Goal: Communication & Community: Answer question/provide support

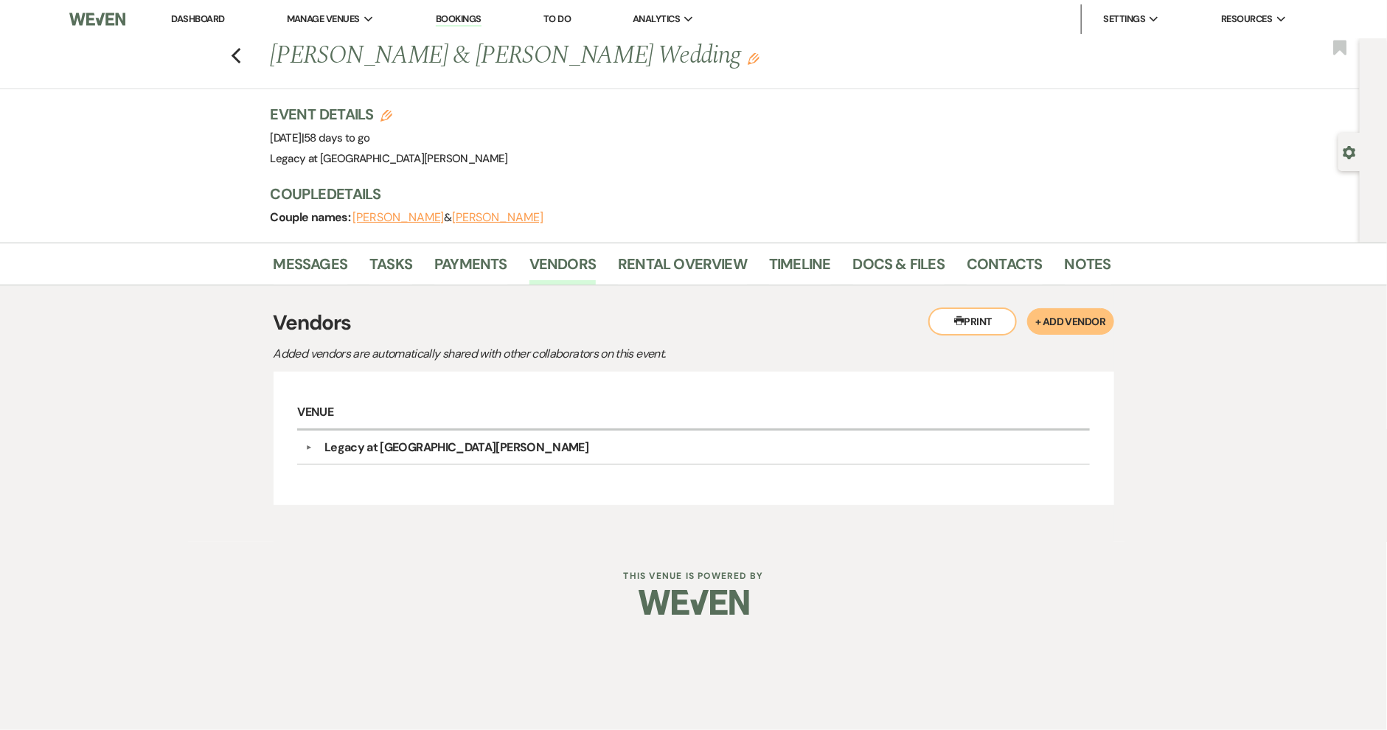
click at [205, 17] on link "Dashboard" at bounding box center [197, 19] width 53 height 13
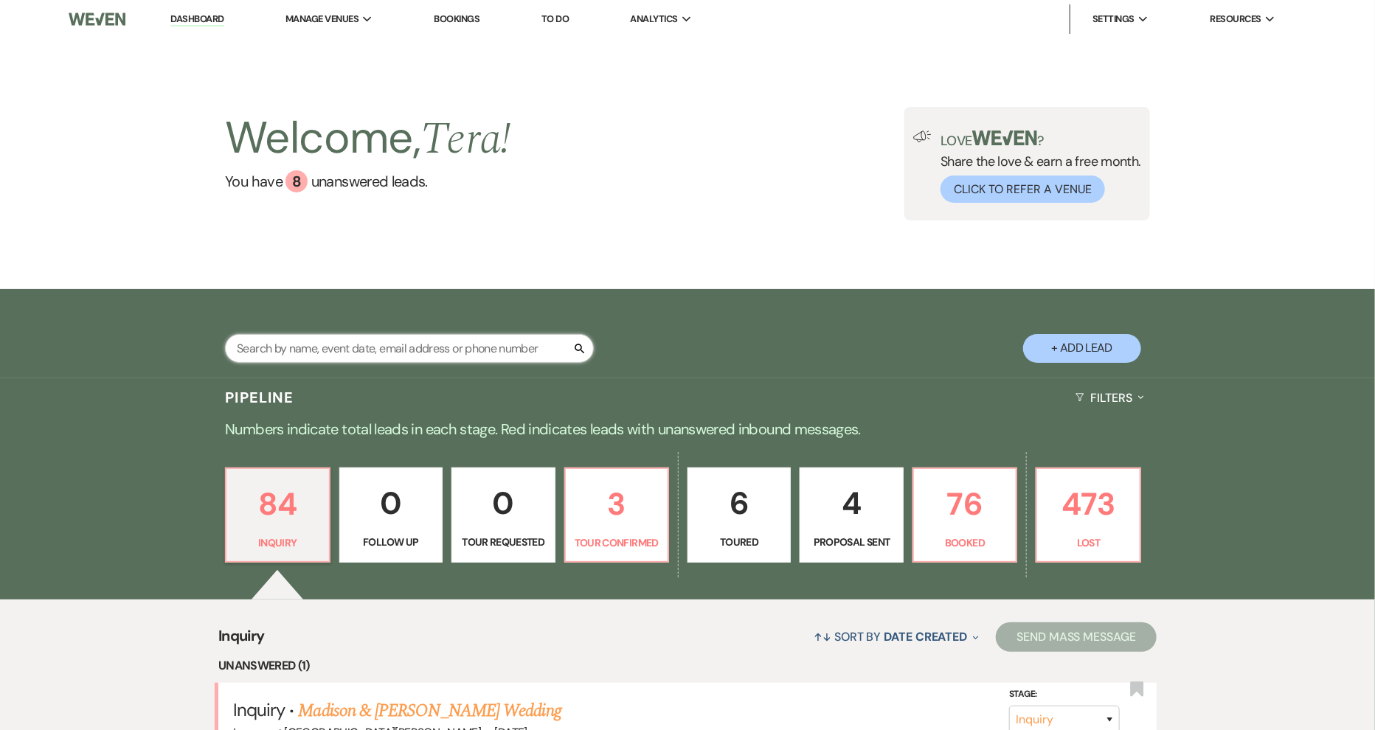
click at [326, 346] on input "text" at bounding box center [409, 348] width 369 height 29
type input "[PERSON_NAME]"
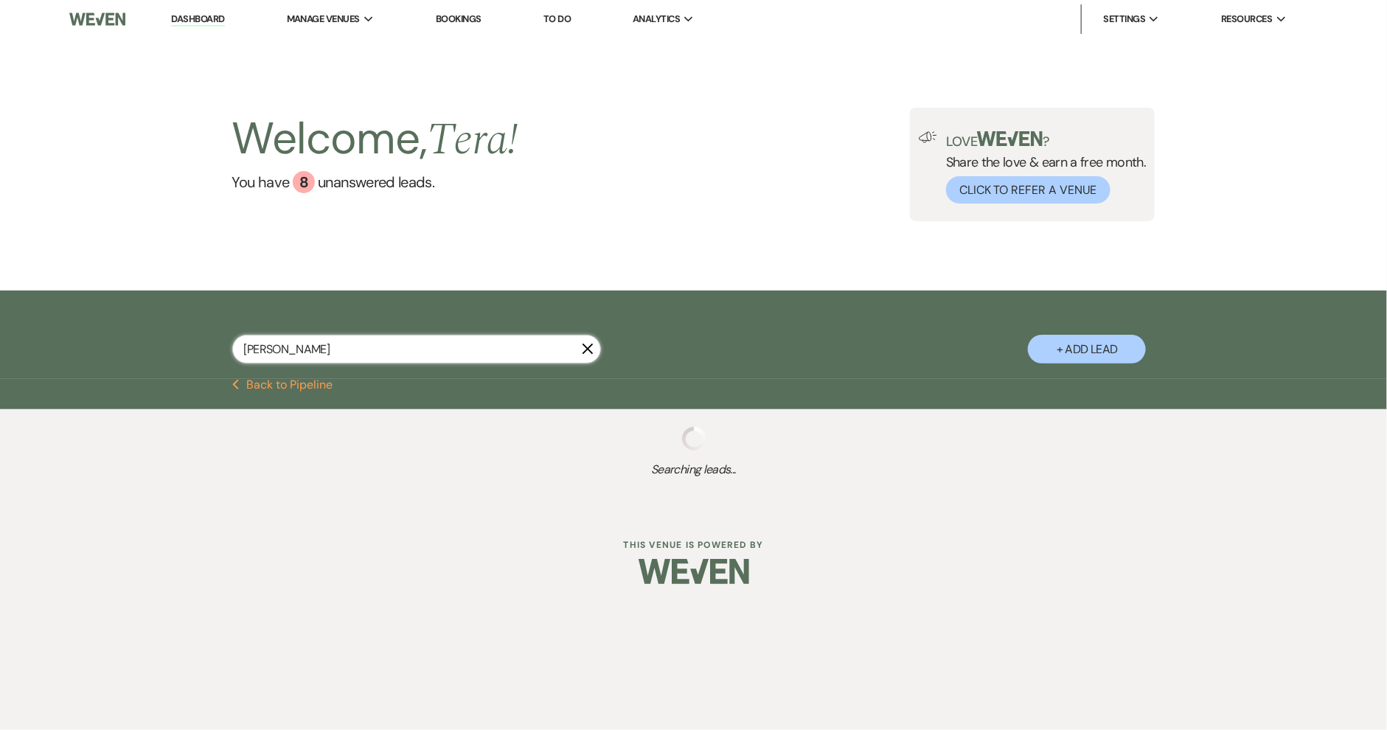
select select "8"
select select "10"
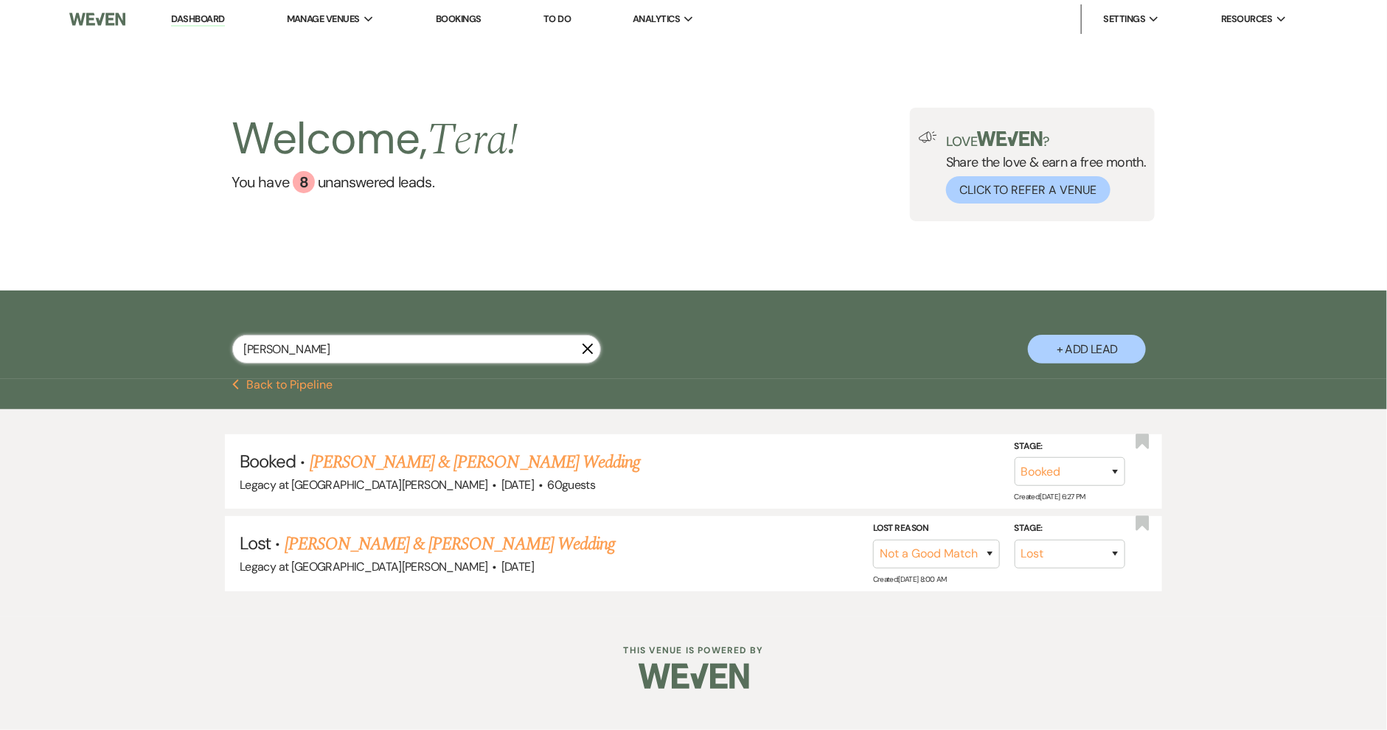
type input "[PERSON_NAME]"
click at [367, 404] on div "Previous Back to Pipeline" at bounding box center [693, 394] width 1387 height 30
click at [533, 453] on link "[PERSON_NAME] & [PERSON_NAME] Wedding" at bounding box center [475, 462] width 330 height 27
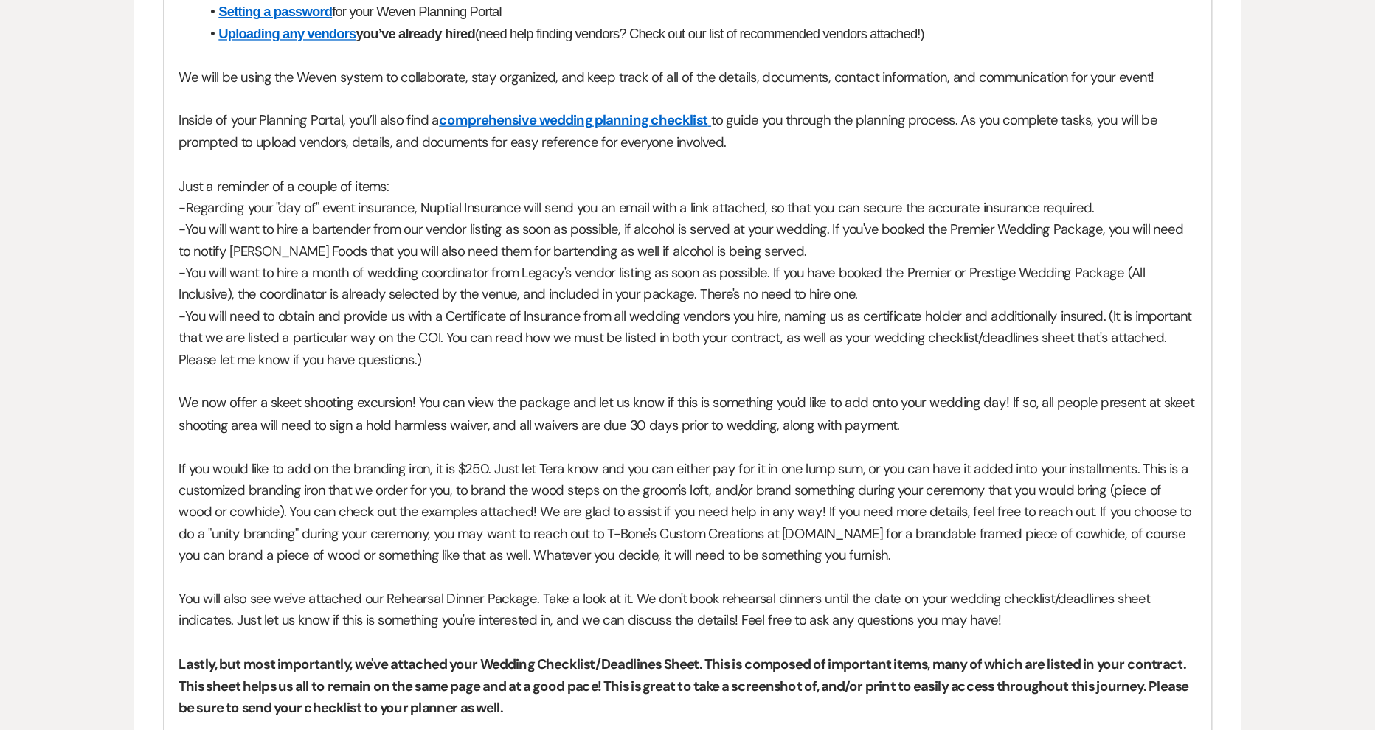
scroll to position [889, 0]
click at [1150, 330] on div "Messages Tasks Payments Vendors Rental Overview Timeline Docs & Files Contacts …" at bounding box center [687, 250] width 1375 height 1792
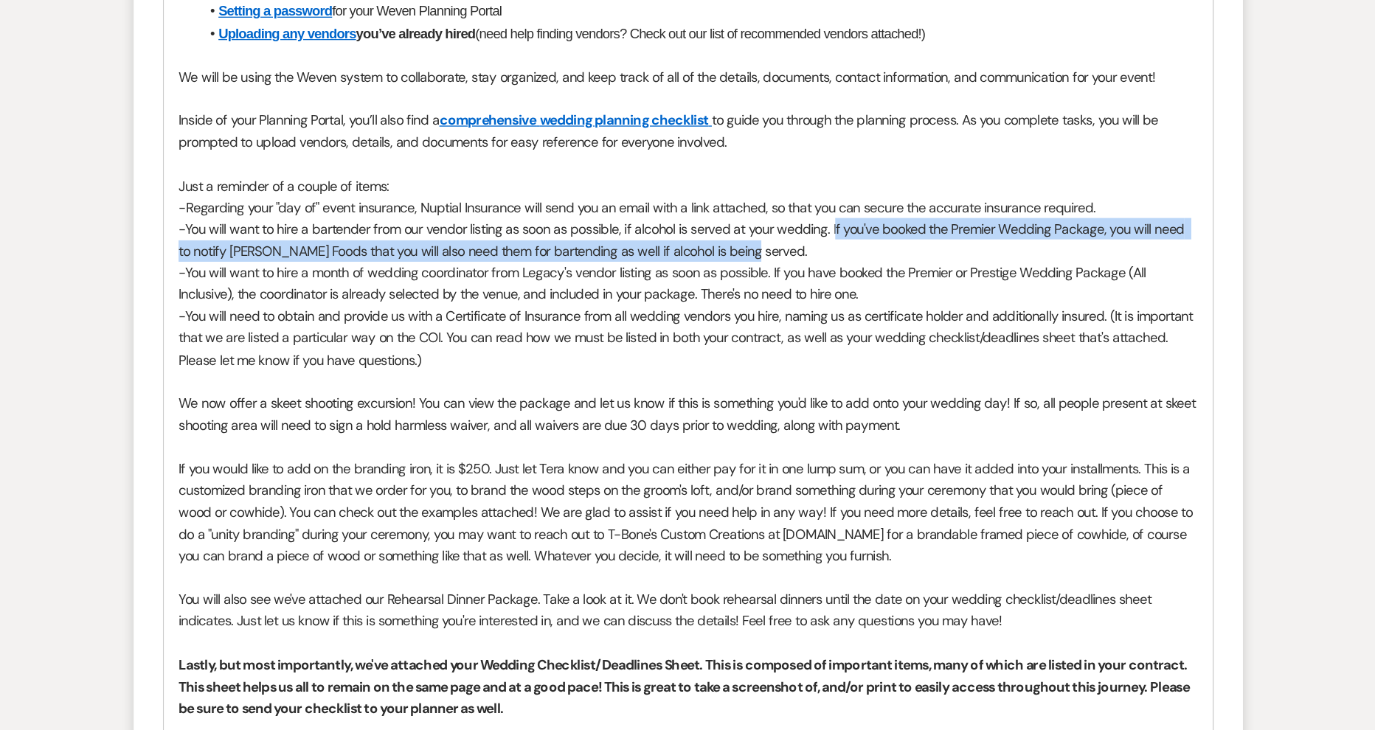
drag, startPoint x: 796, startPoint y: 271, endPoint x: 833, endPoint y: 285, distance: 39.4
click at [833, 285] on p "-You will want to hire a bartender from our vendor listing as soon as possible,…" at bounding box center [687, 281] width 773 height 33
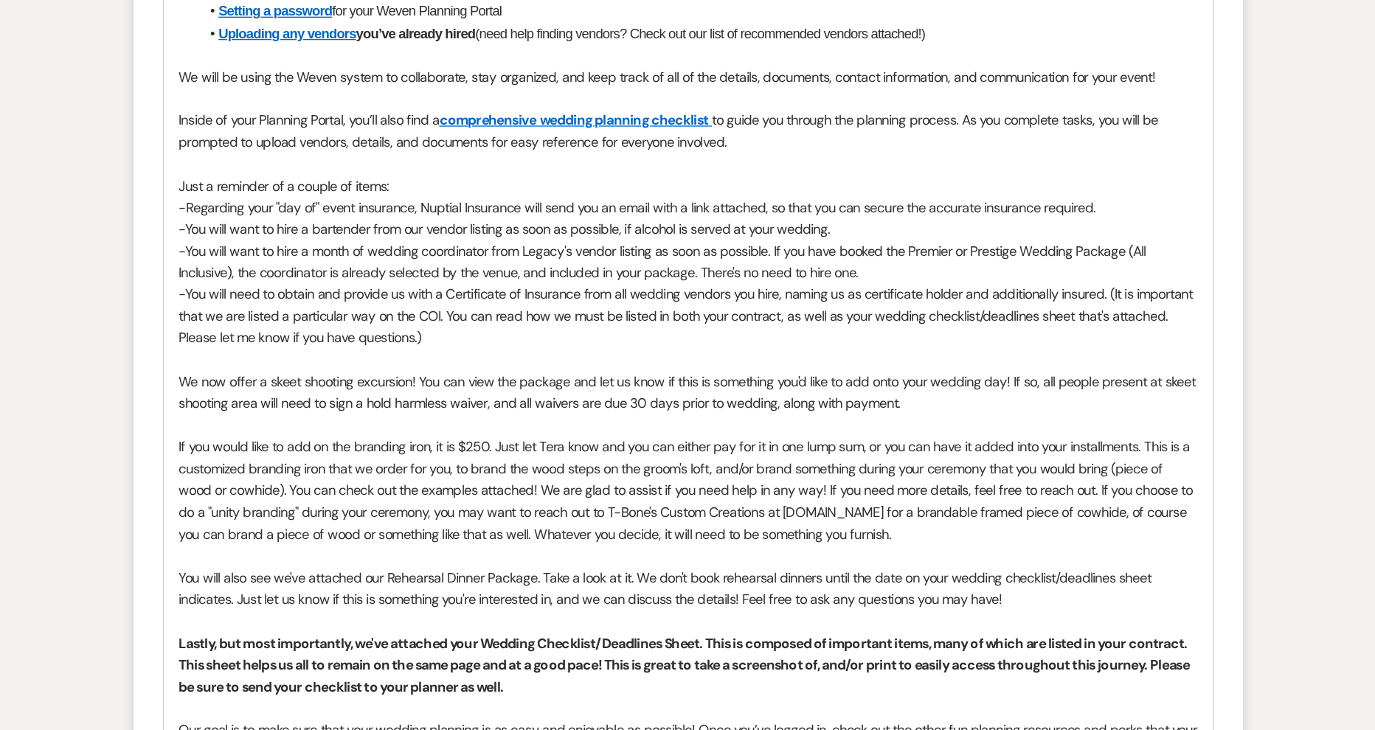
drag, startPoint x: 749, startPoint y: 288, endPoint x: 815, endPoint y: 303, distance: 67.4
click at [815, 303] on p "-You will want to hire a month of wedding coordinator from Legacy's vendor list…" at bounding box center [687, 298] width 773 height 33
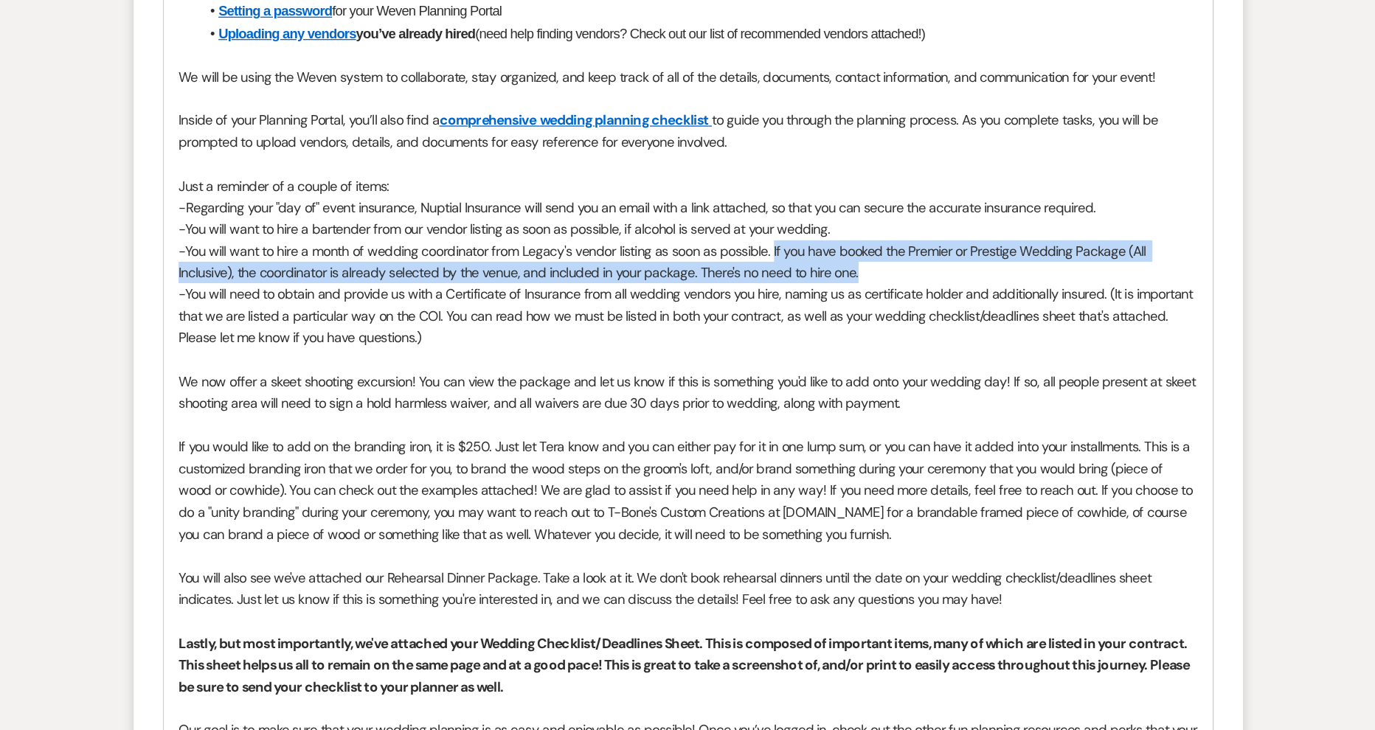
drag, startPoint x: 750, startPoint y: 286, endPoint x: 816, endPoint y: 303, distance: 67.8
click at [816, 303] on p "-You will want to hire a month of wedding coordinator from Legacy's vendor list…" at bounding box center [687, 298] width 773 height 33
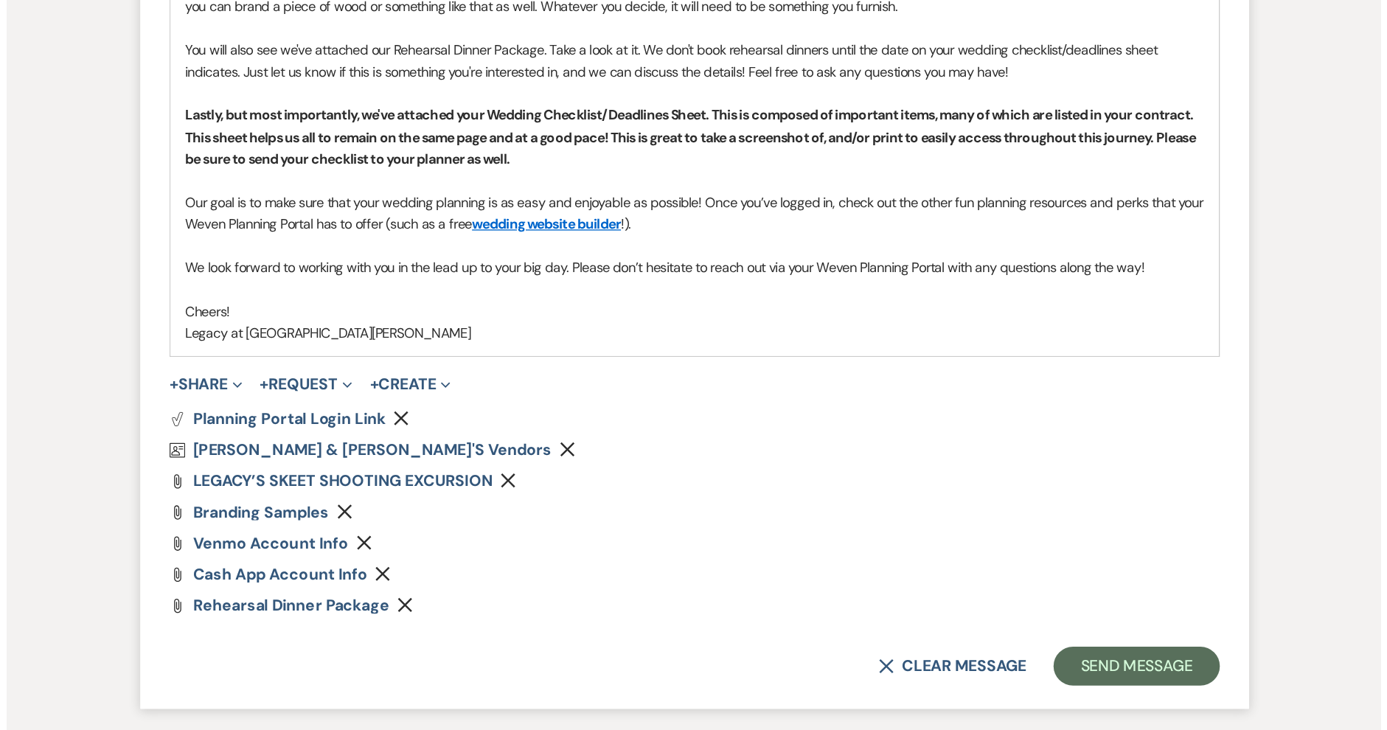
scroll to position [1203, 0]
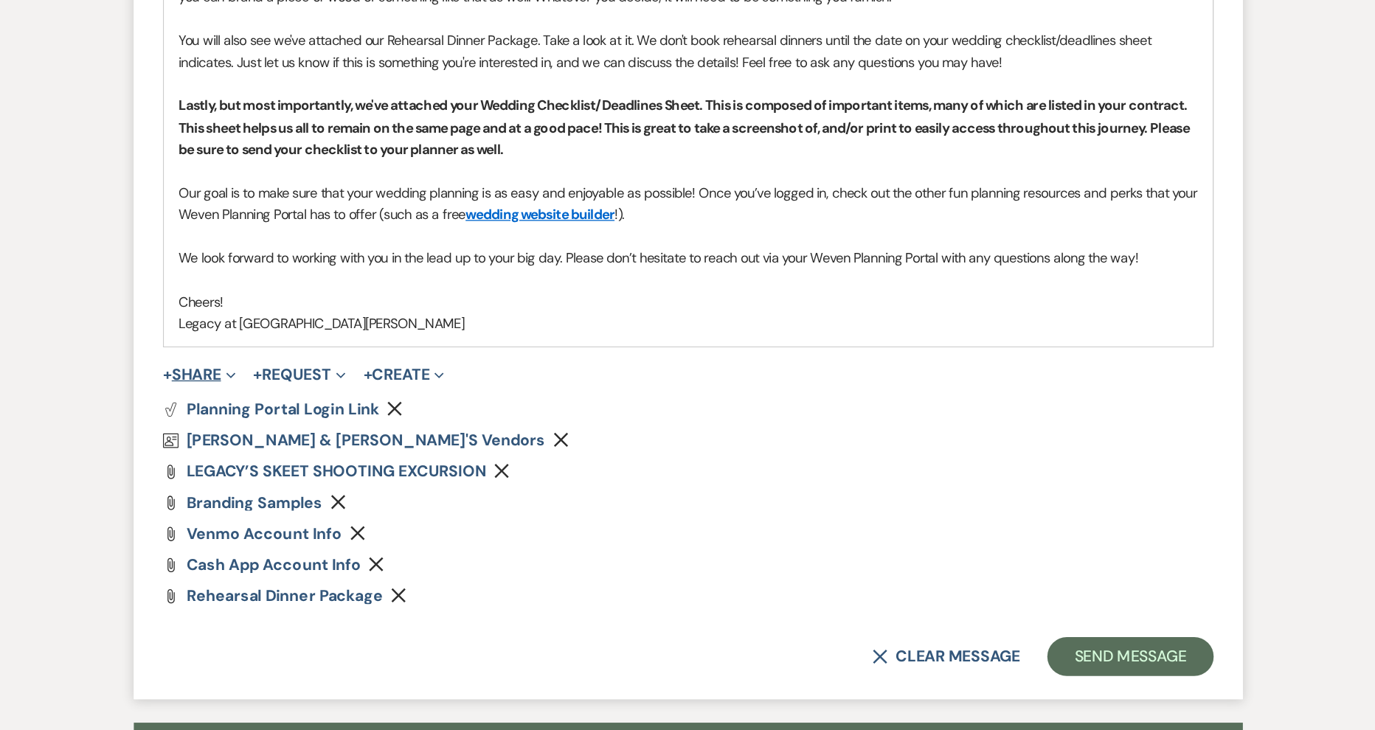
click at [313, 454] on button "+ Share Expand" at bounding box center [316, 460] width 55 height 12
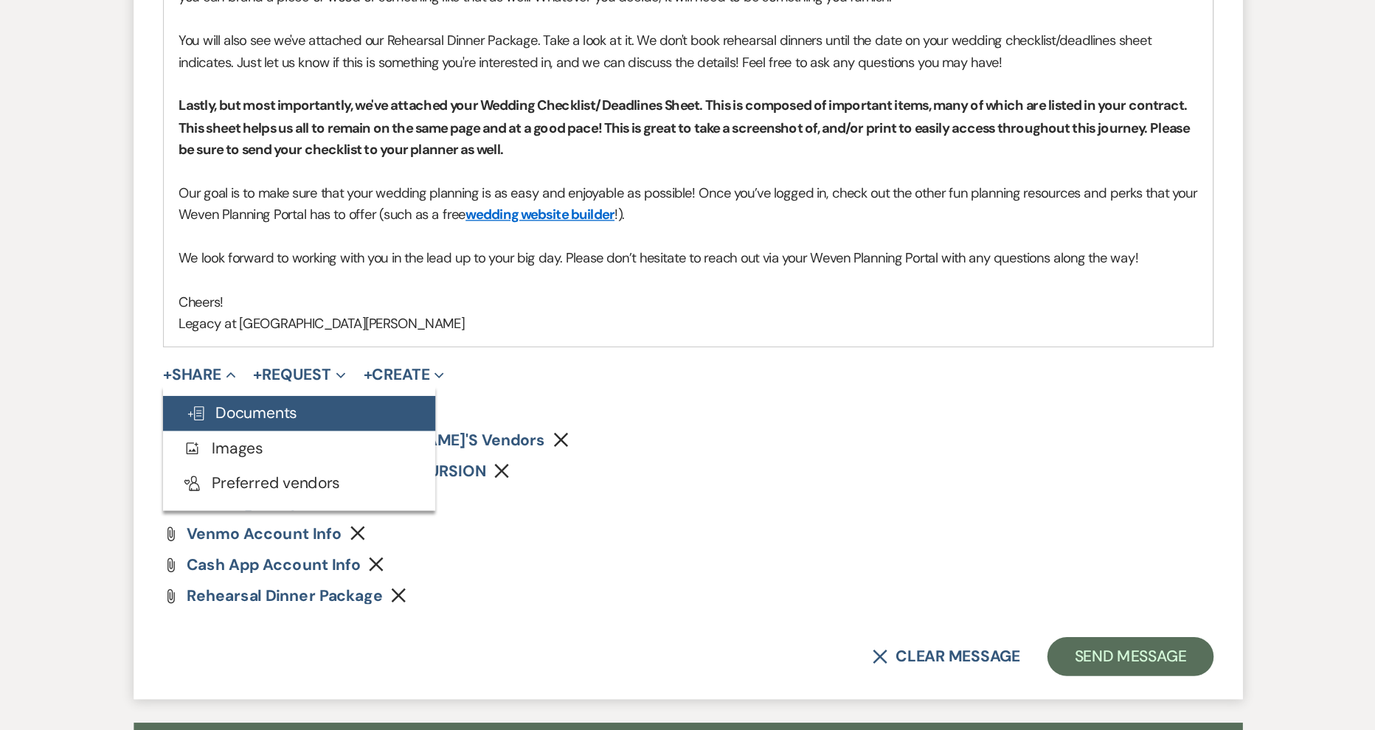
click at [361, 490] on span "Doc Upload Documents" at bounding box center [349, 489] width 84 height 15
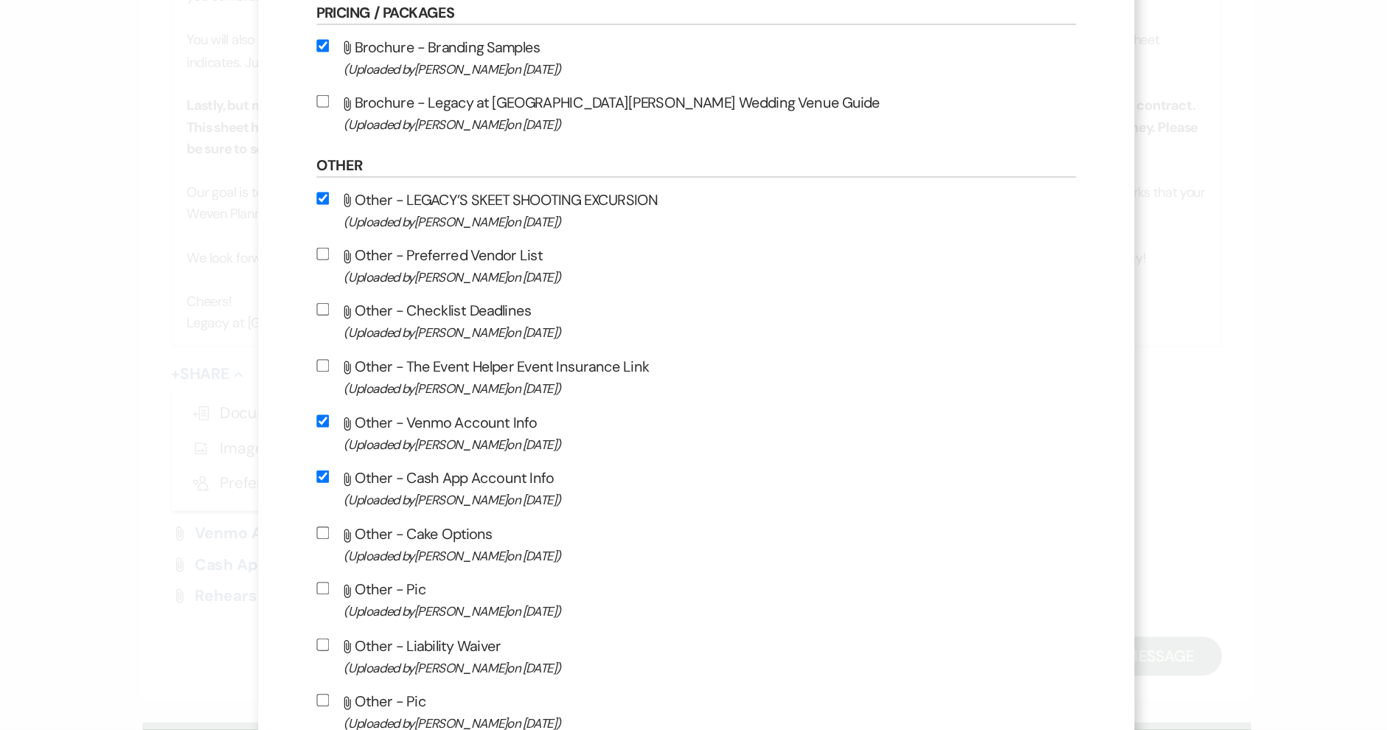
scroll to position [524, 0]
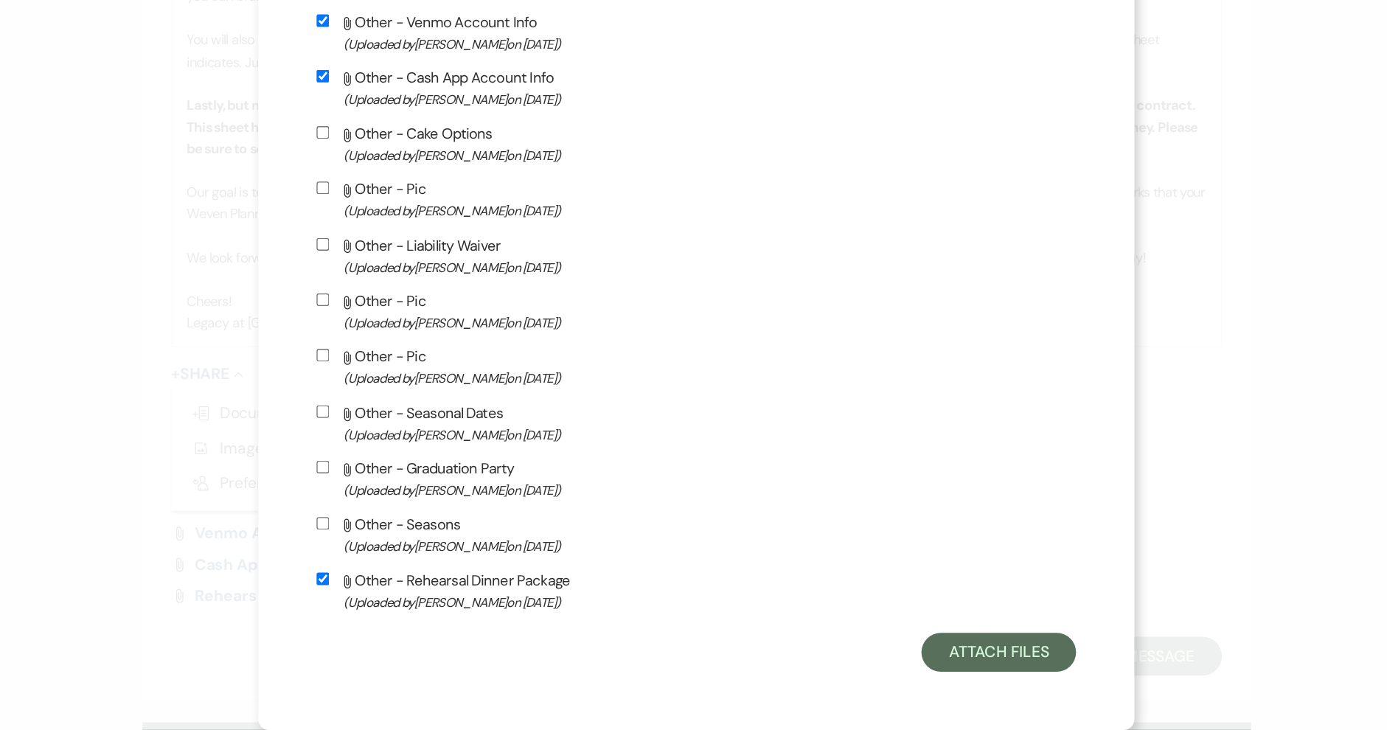
click at [1024, 506] on div "X Attach Files Library Files Event Documents Upload File Certificates of Insura…" at bounding box center [693, 365] width 1387 height 730
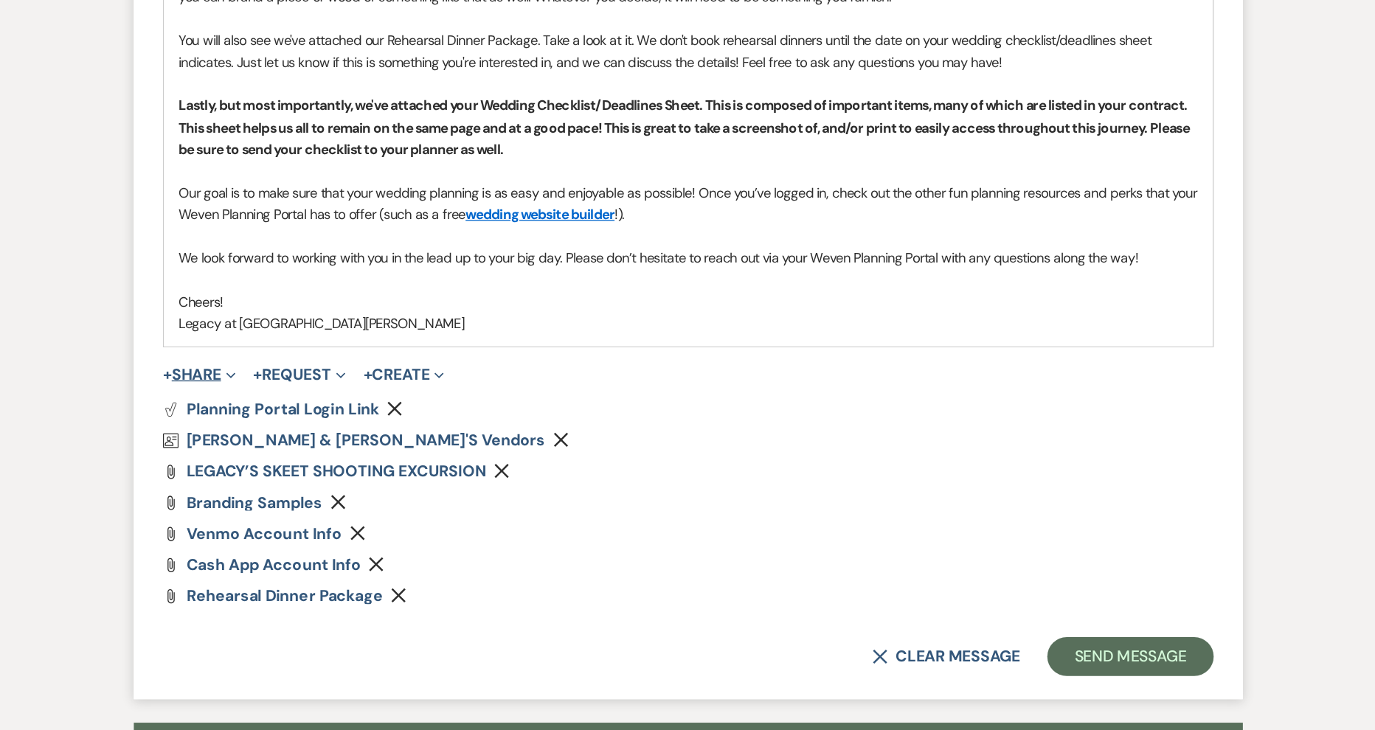
click at [323, 454] on button "+ Share Expand" at bounding box center [316, 460] width 55 height 12
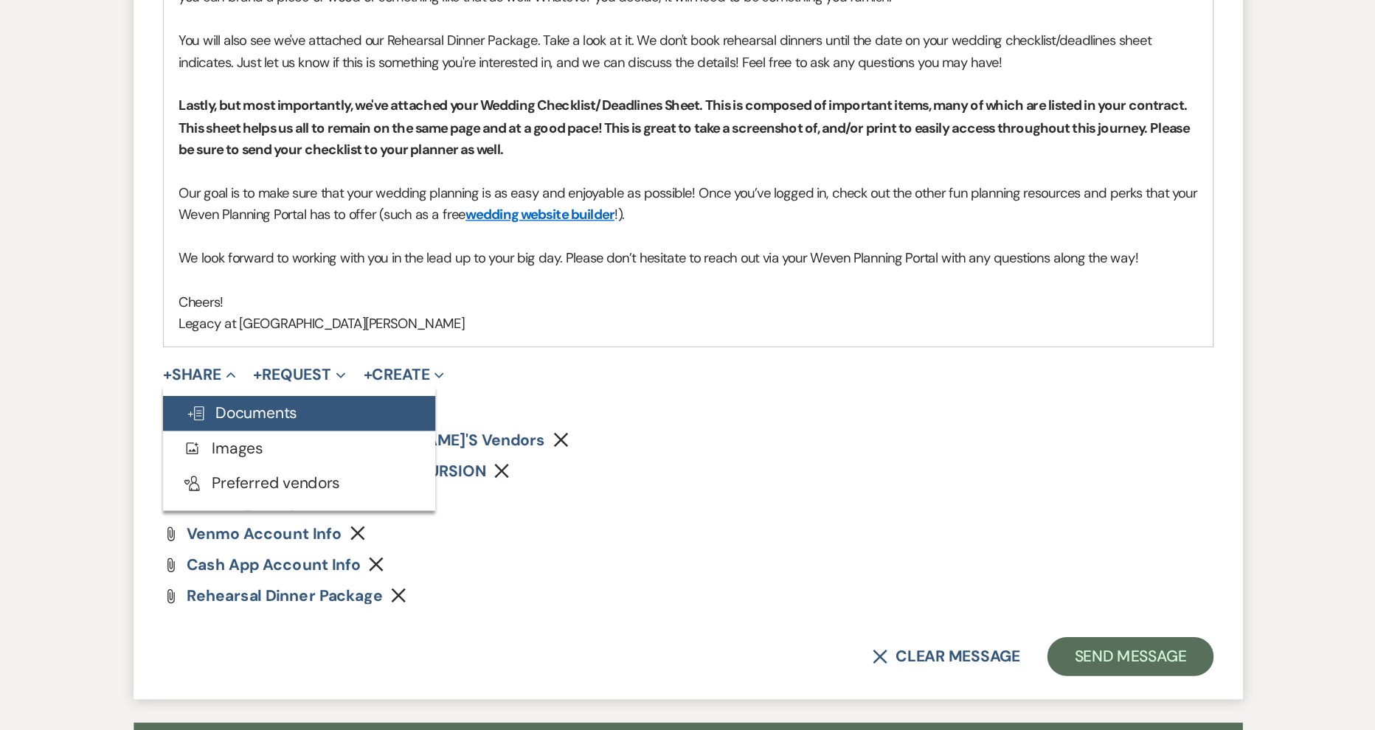
click at [351, 485] on span "Doc Upload Documents" at bounding box center [349, 489] width 84 height 15
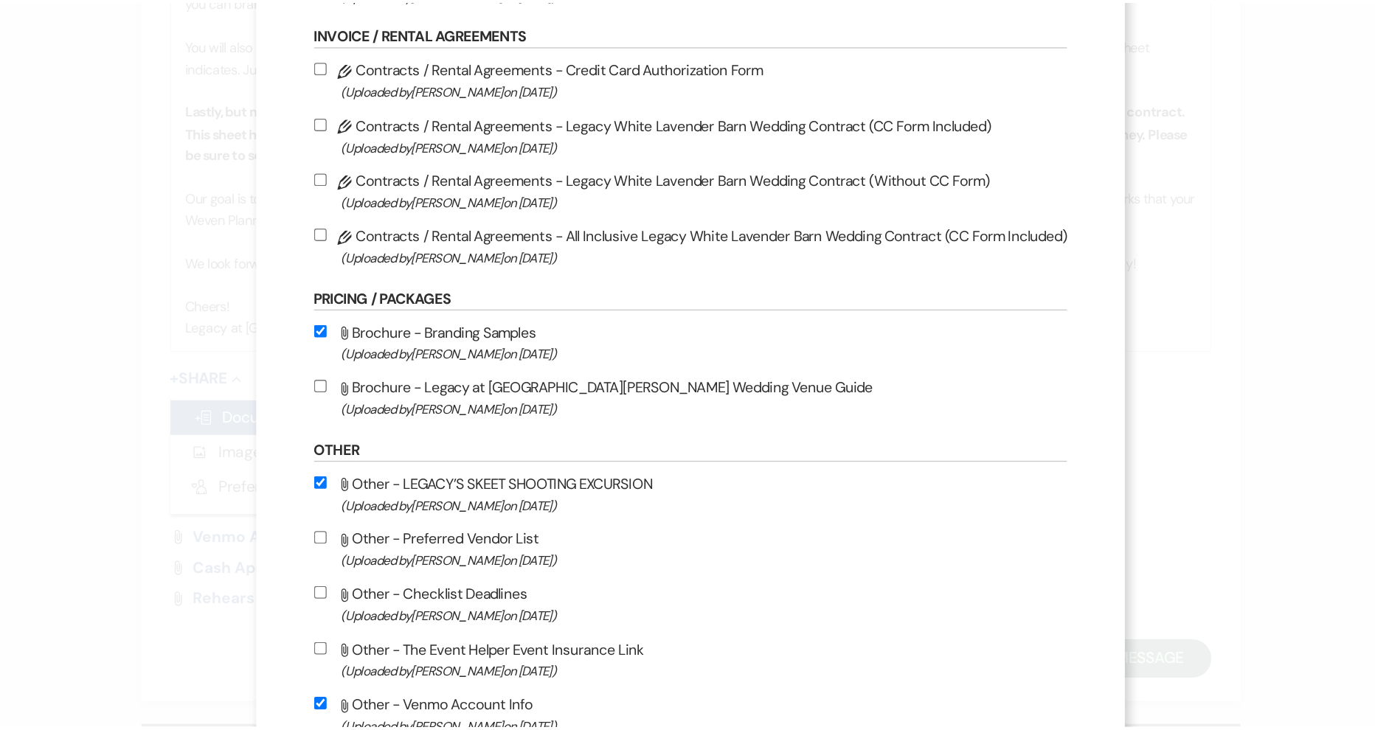
scroll to position [1201, 0]
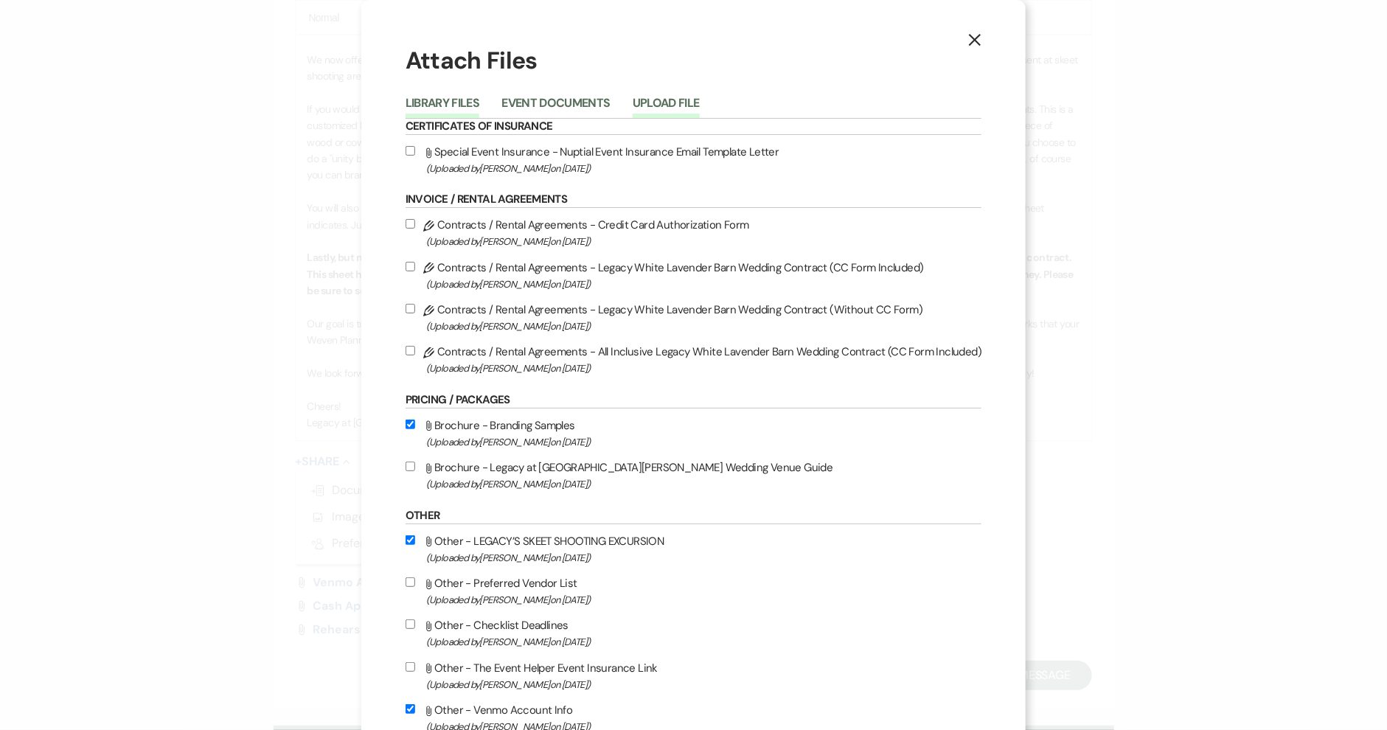
click at [676, 99] on button "Upload File" at bounding box center [666, 107] width 67 height 21
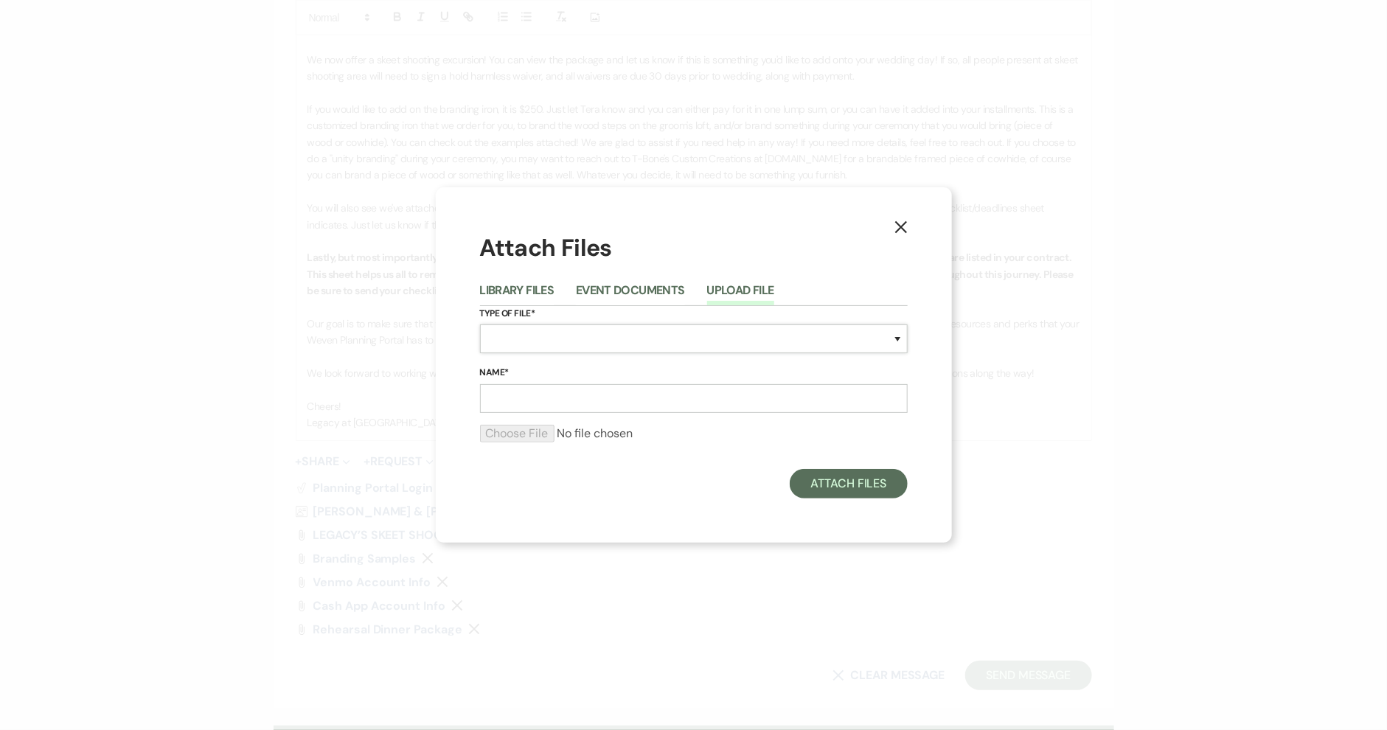
click at [572, 330] on select "Special Event Insurance Vendor Certificate of Insurance Contracts / Rental Agre…" at bounding box center [694, 339] width 428 height 29
select select "0"
click at [480, 325] on select "Special Event Insurance Vendor Certificate of Insurance Contracts / Rental Agre…" at bounding box center [694, 339] width 428 height 29
click at [522, 402] on input "Name*" at bounding box center [694, 398] width 428 height 29
type input "wedding checklist/deadlines sheet"
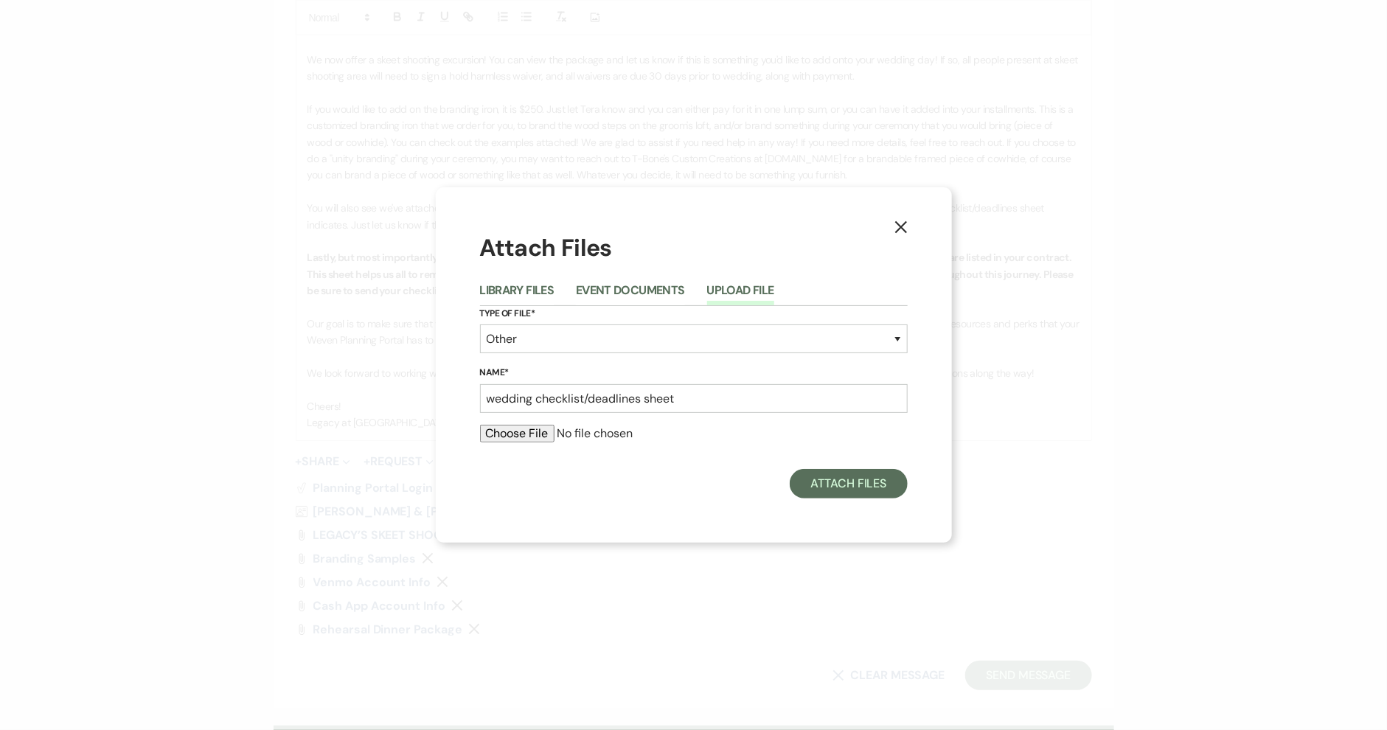
click at [506, 439] on input "file" at bounding box center [694, 434] width 428 height 18
type input "C:\fakepath\checklist deadlines timeline [PERSON_NAME] and [PERSON_NAME].docx"
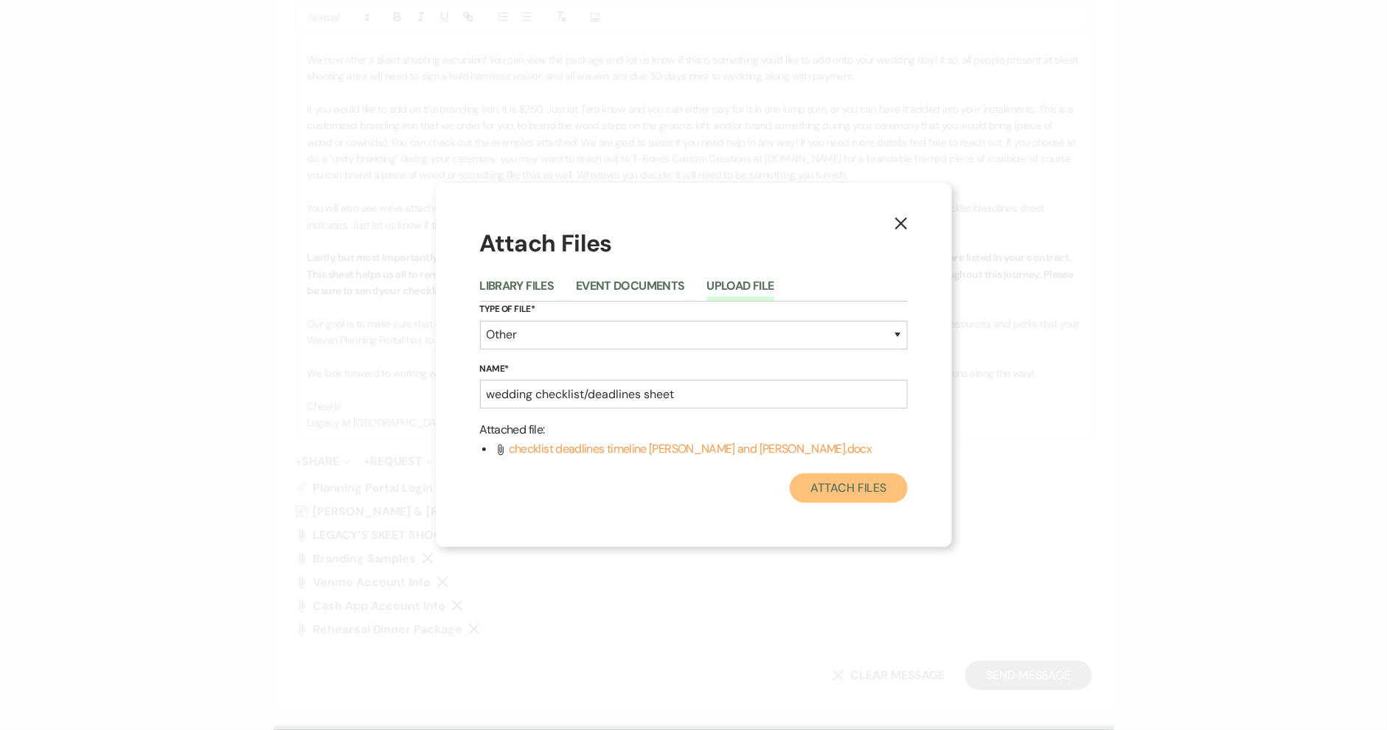
click at [863, 479] on button "Attach Files" at bounding box center [848, 488] width 117 height 30
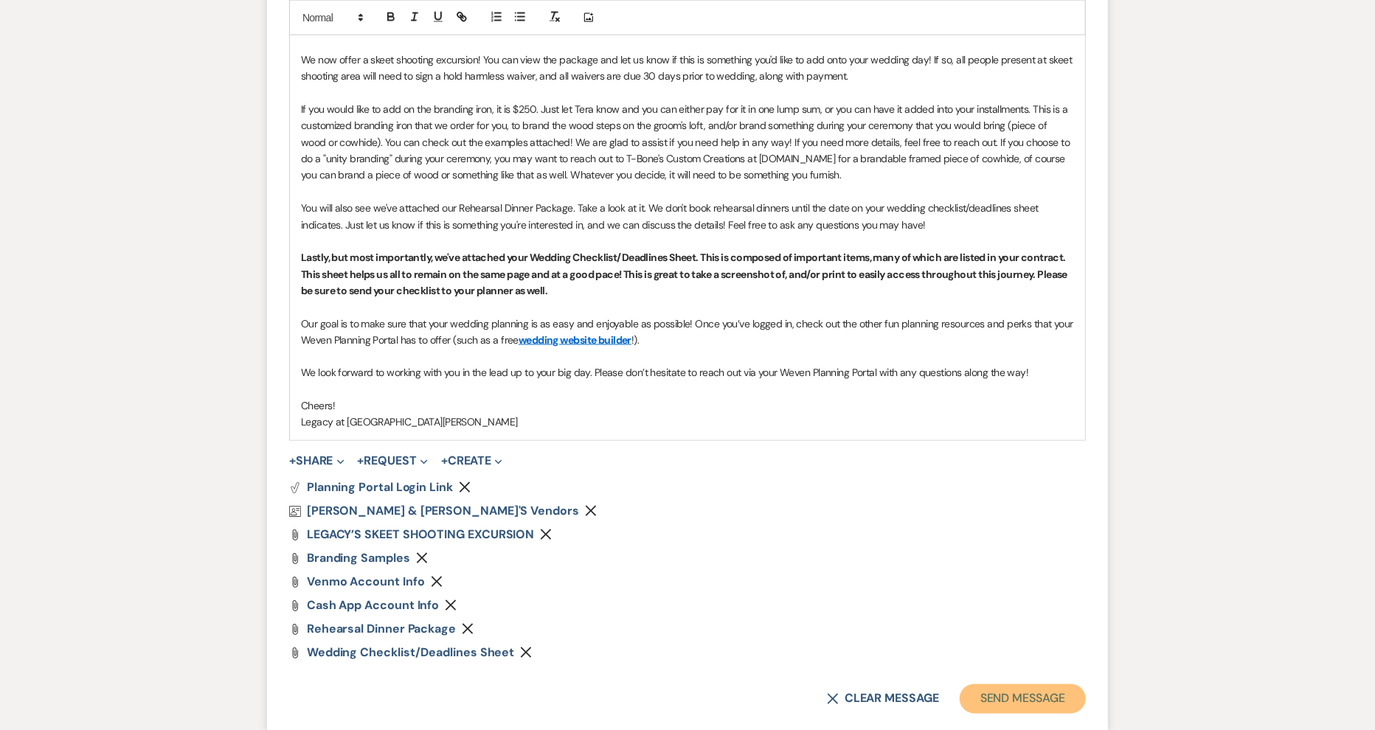
click at [1044, 693] on button "Send Message" at bounding box center [1023, 699] width 126 height 30
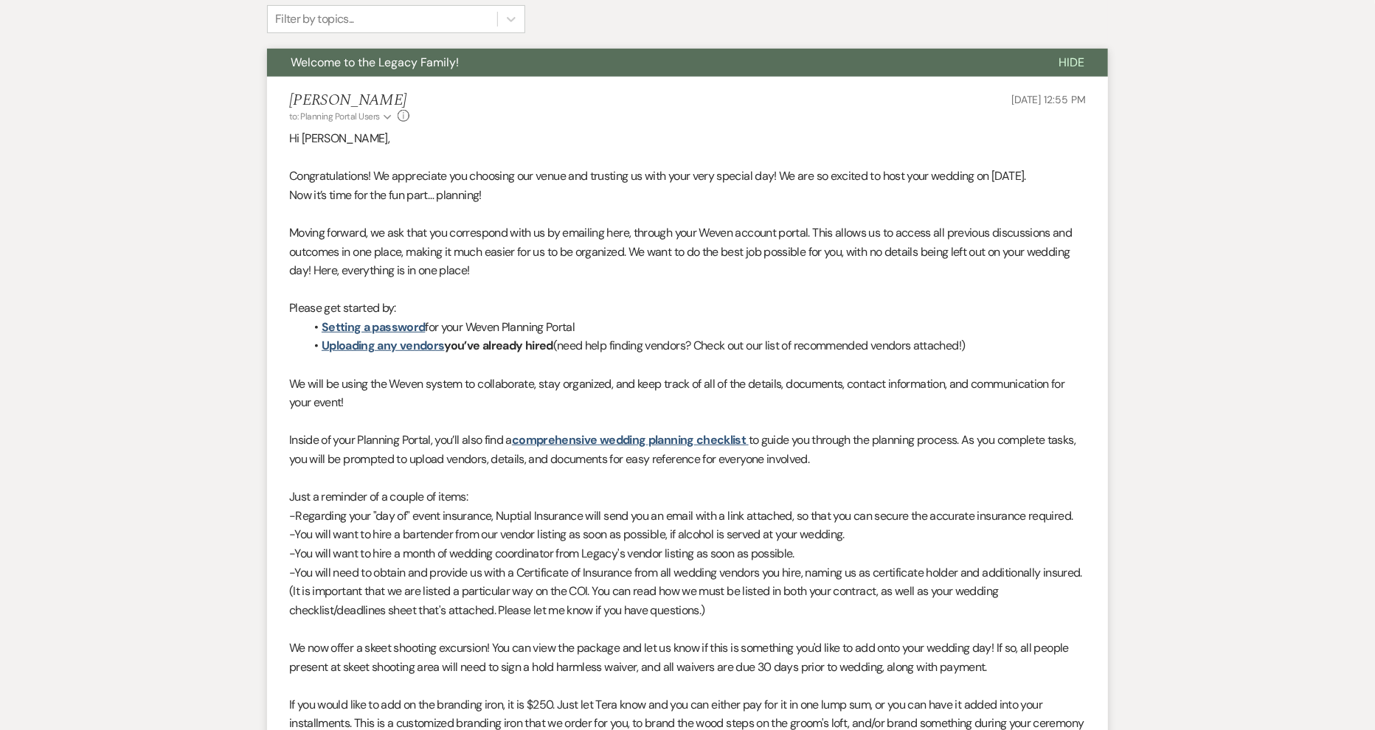
scroll to position [0, 0]
